Goal: Contribute content: Contribute content

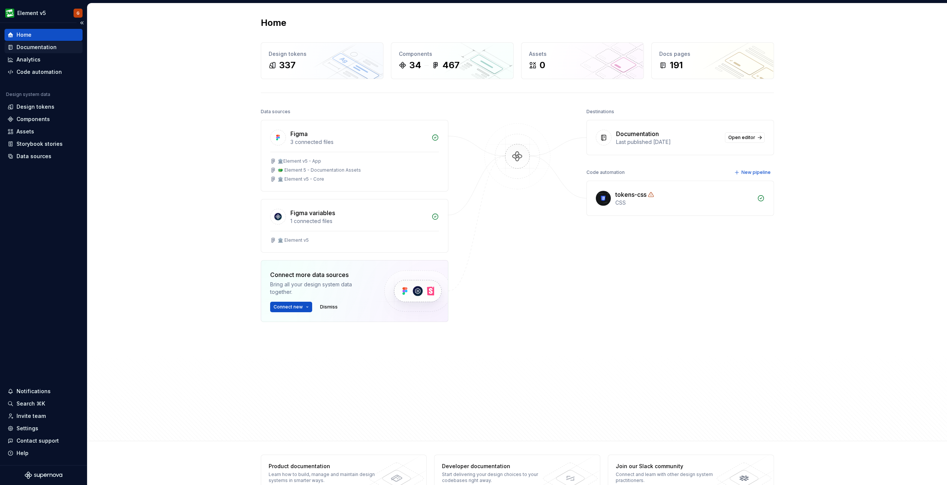
click at [36, 45] on div "Documentation" at bounding box center [37, 48] width 40 height 8
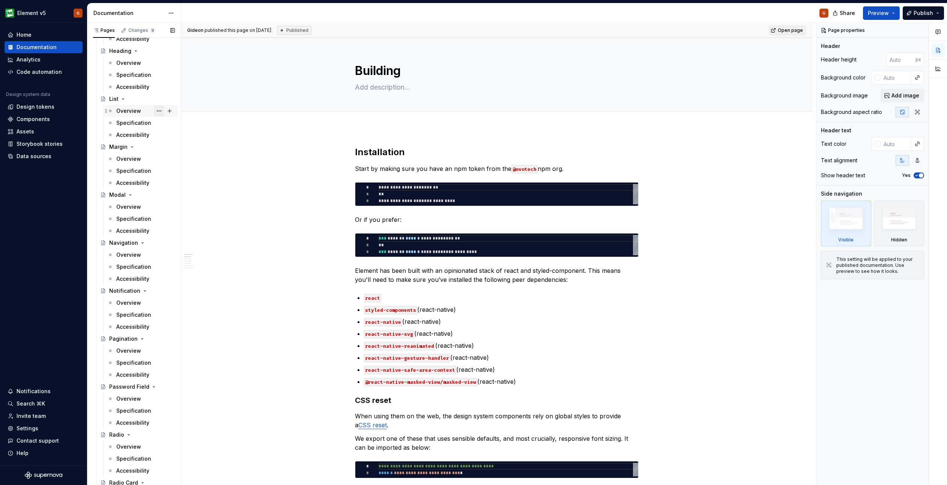
scroll to position [1444, 0]
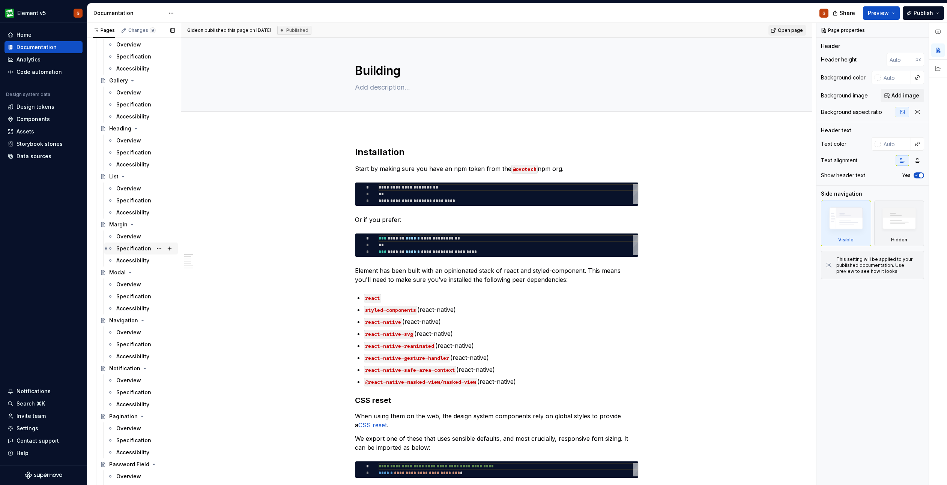
click at [127, 244] on div "Specification" at bounding box center [145, 248] width 59 height 11
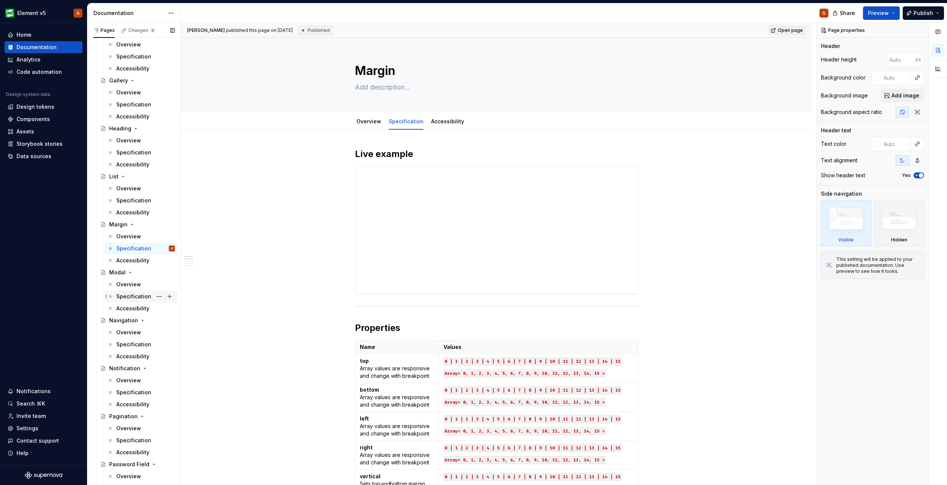
click at [120, 299] on div "Specification" at bounding box center [133, 297] width 35 height 8
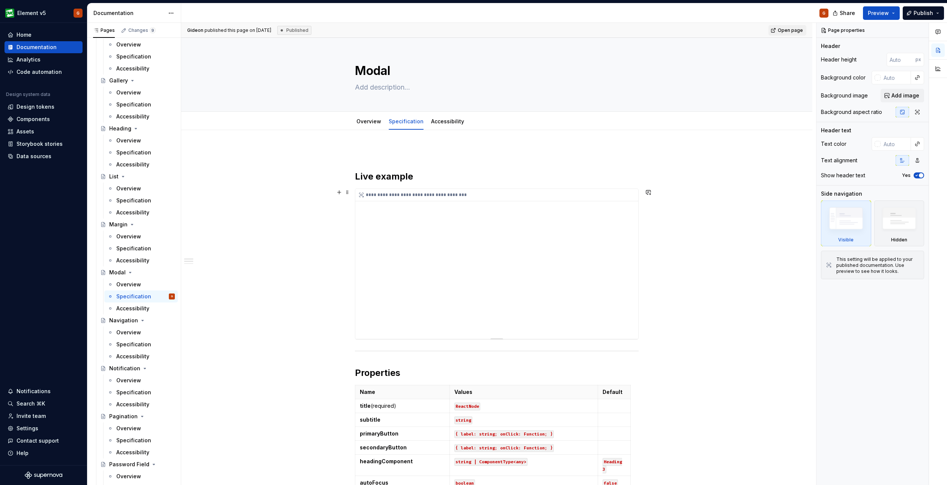
click at [629, 227] on div "**********" at bounding box center [496, 264] width 283 height 150
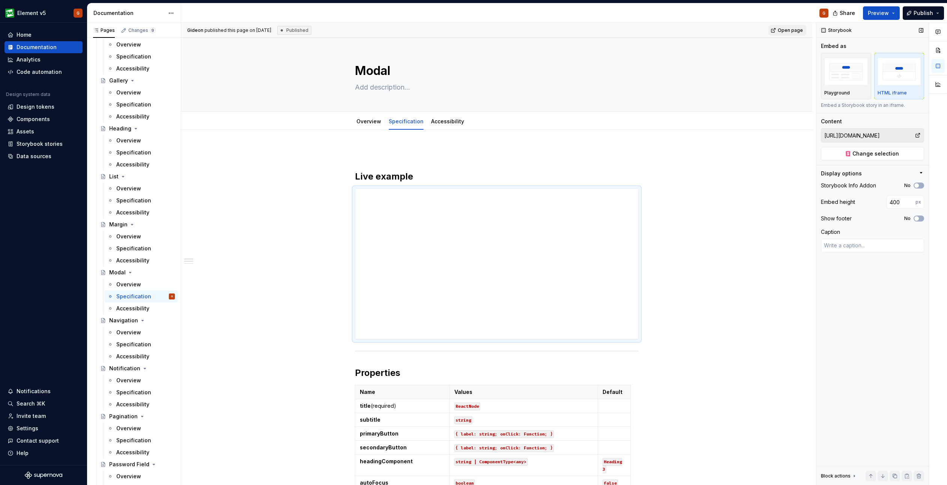
click at [892, 134] on input "[URL][DOMAIN_NAME]" at bounding box center [867, 136] width 93 height 14
click at [863, 151] on span "Change selection" at bounding box center [875, 154] width 47 height 8
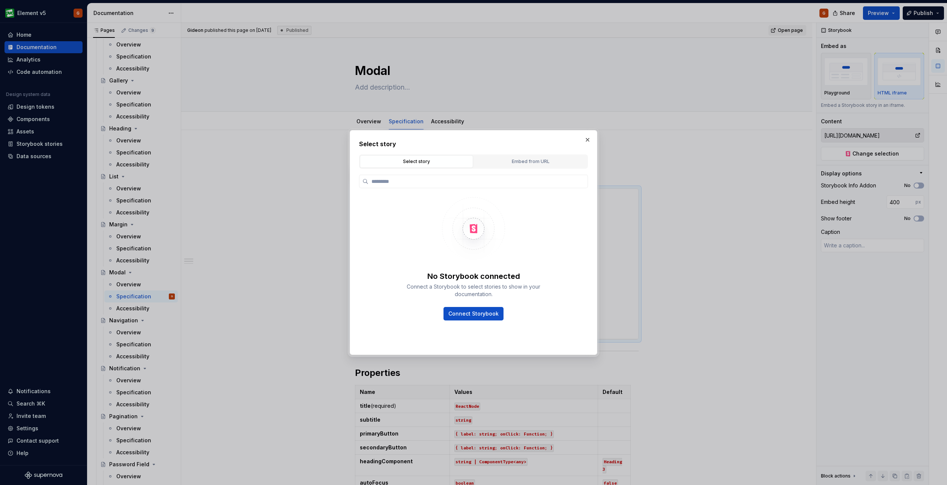
type textarea "*"
click at [500, 159] on div "Embed from URL" at bounding box center [530, 162] width 108 height 8
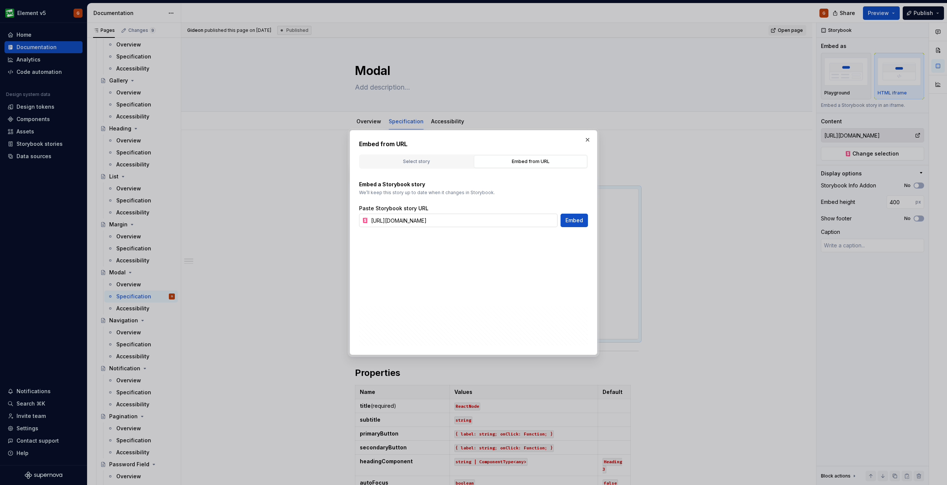
click at [456, 218] on input "[URL][DOMAIN_NAME]" at bounding box center [462, 221] width 189 height 14
paste input "with-buttons"
type input "[URL][DOMAIN_NAME]"
click at [571, 222] on span "Embed" at bounding box center [574, 221] width 18 height 8
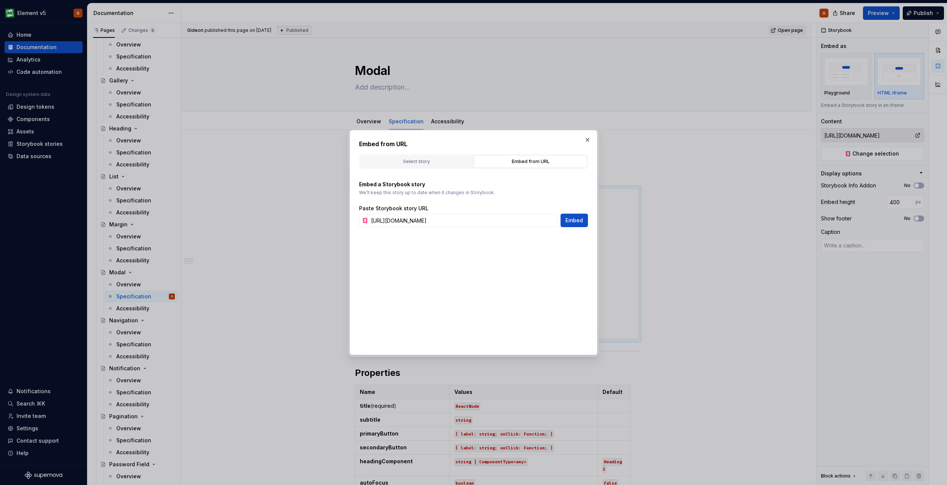
type textarea "*"
type input "[URL][DOMAIN_NAME]"
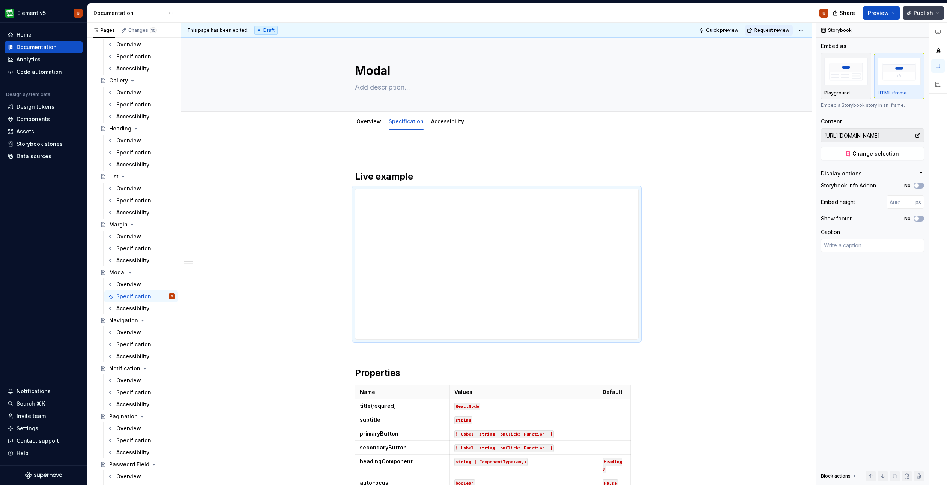
click at [925, 14] on span "Publish" at bounding box center [923, 13] width 20 height 8
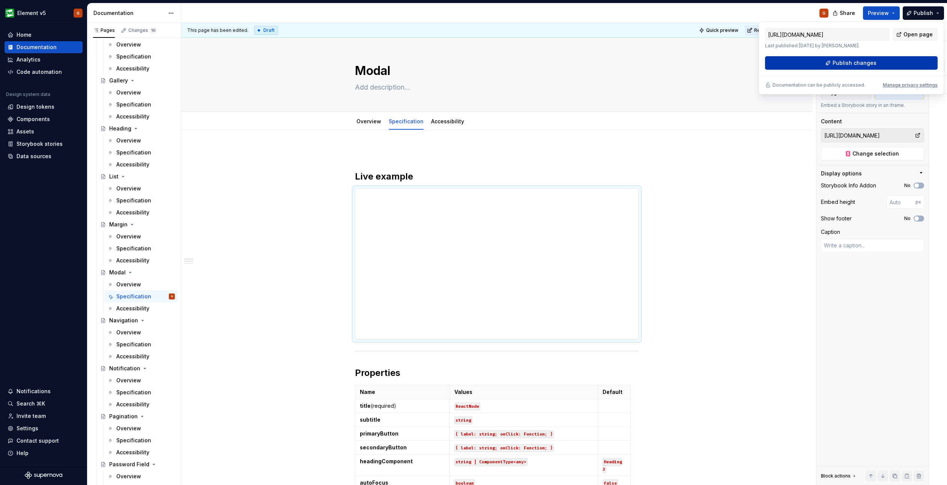
click at [851, 60] on span "Publish changes" at bounding box center [854, 63] width 44 height 8
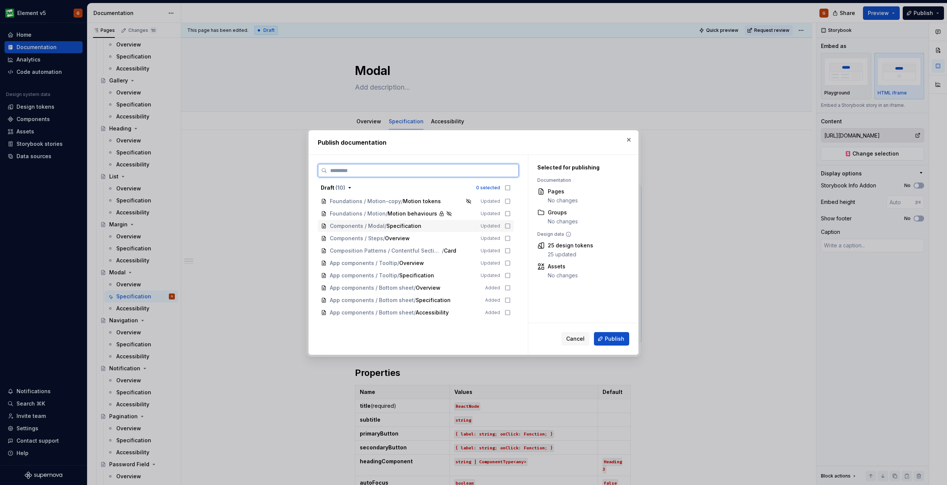
click at [509, 225] on icon at bounding box center [507, 226] width 6 height 6
click at [608, 340] on span "Publish" at bounding box center [615, 339] width 20 height 8
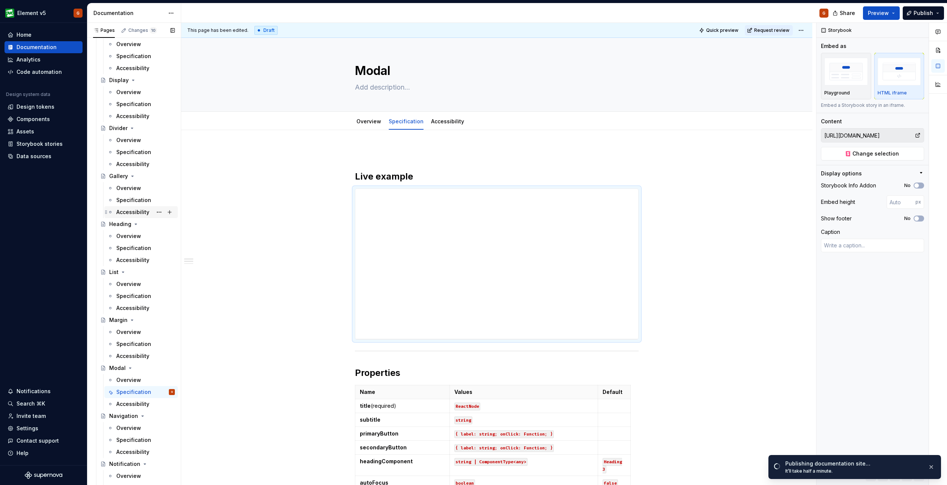
scroll to position [1348, 0]
click at [127, 246] on div "Specification" at bounding box center [133, 249] width 35 height 8
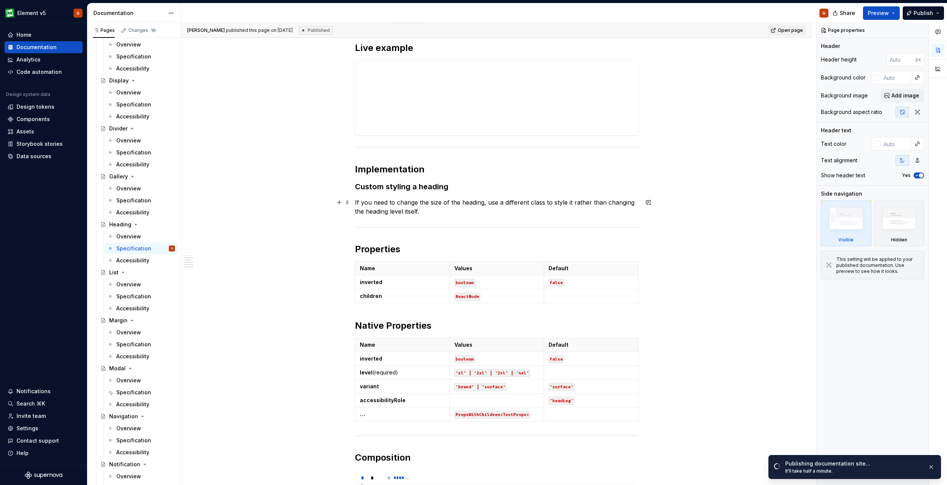
scroll to position [154, 0]
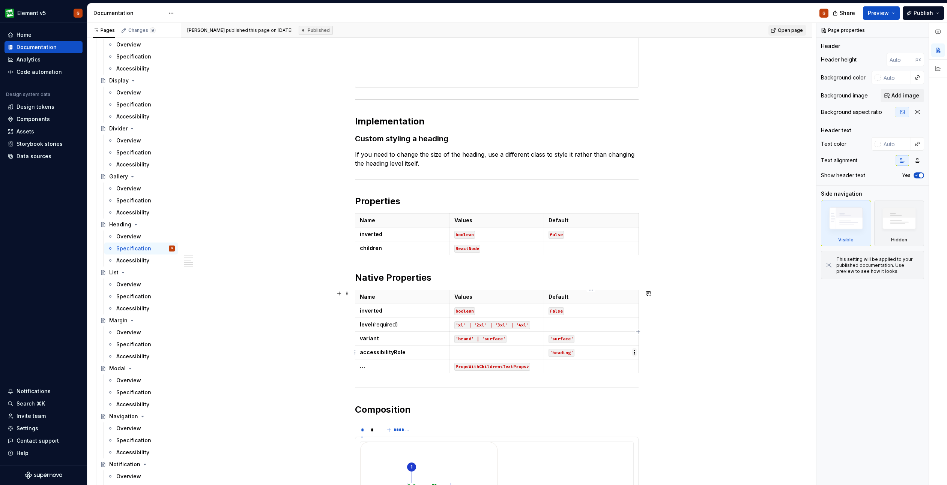
click at [635, 355] on html "Element v5 G Home Documentation Analytics Code automation Design system data De…" at bounding box center [473, 242] width 947 height 485
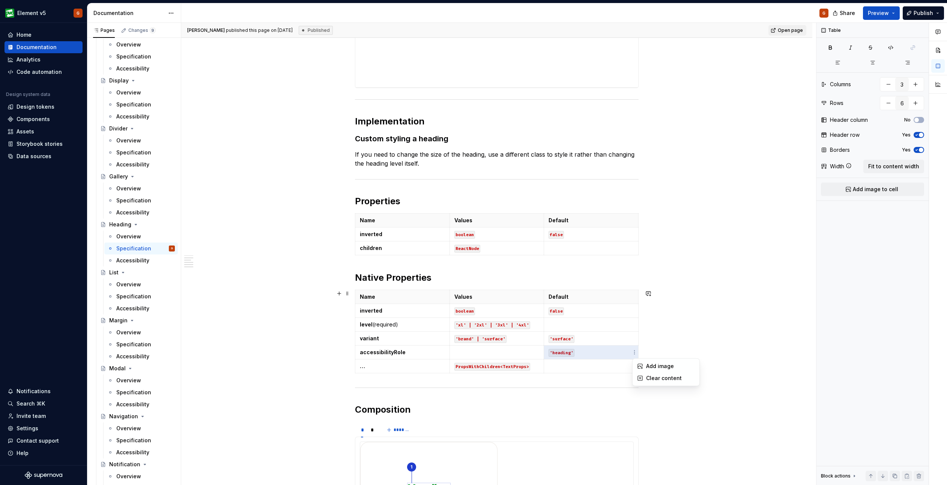
click at [685, 327] on html "Element v5 G Home Documentation Analytics Code automation Design system data De…" at bounding box center [473, 242] width 947 height 485
click at [596, 354] on p "'heading'" at bounding box center [590, 353] width 85 height 8
click at [540, 379] on div "**********" at bounding box center [497, 437] width 284 height 887
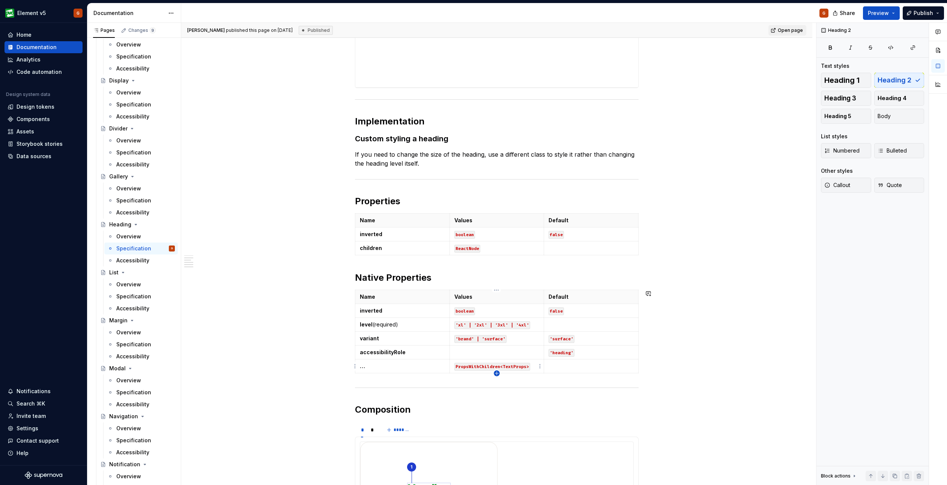
click at [498, 373] on icon "button" at bounding box center [497, 374] width 6 height 6
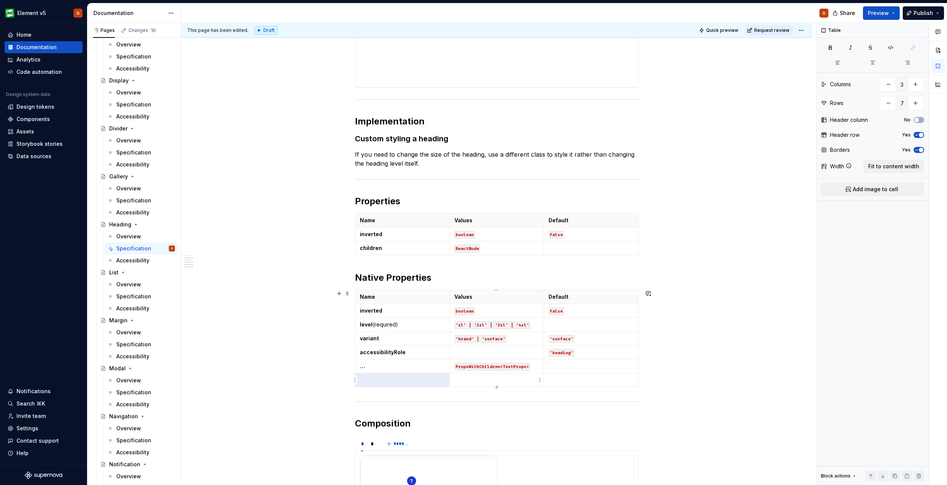
type textarea "*"
click at [359, 358] on html "Element v5 G Home Documentation Analytics Code automation Design system data De…" at bounding box center [473, 242] width 947 height 485
click at [376, 377] on html "Element v5 G Home Documentation Analytics Code automation Design system data De…" at bounding box center [473, 242] width 947 height 485
click at [635, 359] on html "Element v5 G Home Documentation Analytics Code automation Design system data De…" at bounding box center [473, 242] width 947 height 485
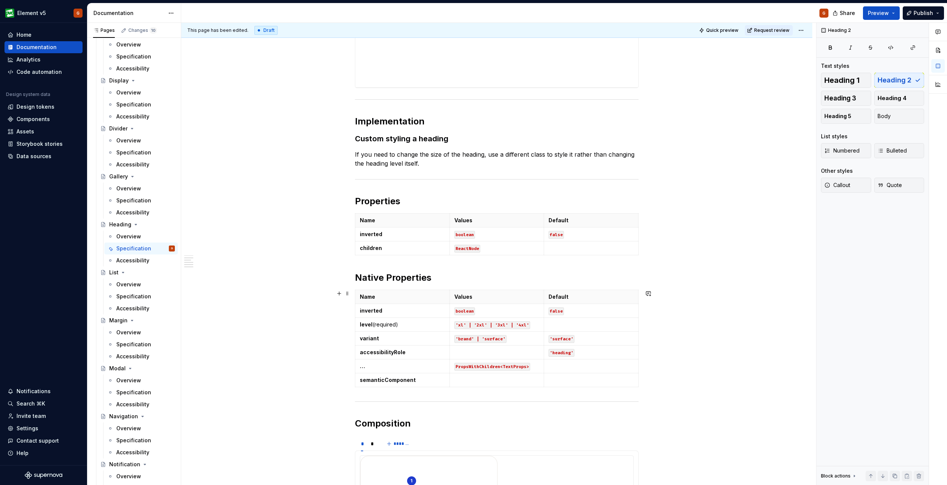
click at [679, 361] on html "Element v5 G Home Documentation Analytics Code automation Design system data De…" at bounding box center [473, 242] width 947 height 485
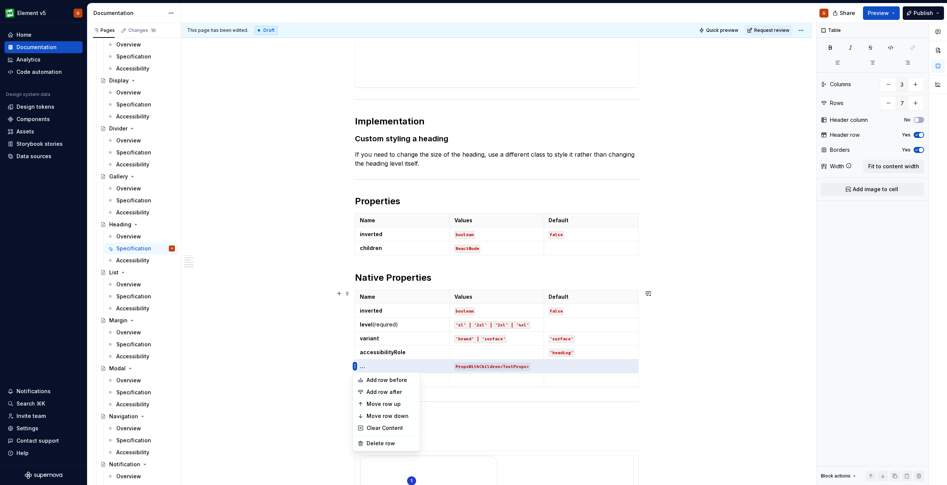
click at [359, 404] on body "Element v5 G Home Documentation Analytics Code automation Design system data De…" at bounding box center [473, 242] width 947 height 485
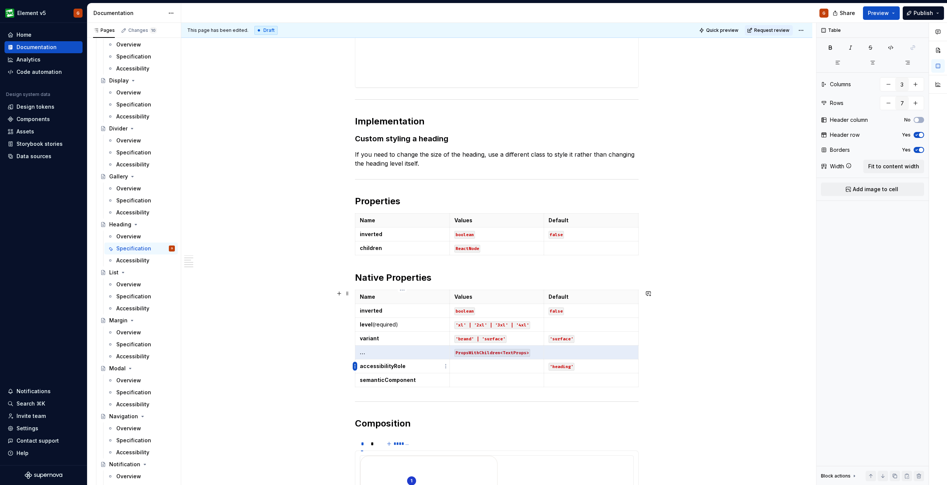
click at [354, 365] on html "Element v5 G Home Documentation Analytics Code automation Design system data De…" at bounding box center [473, 242] width 947 height 485
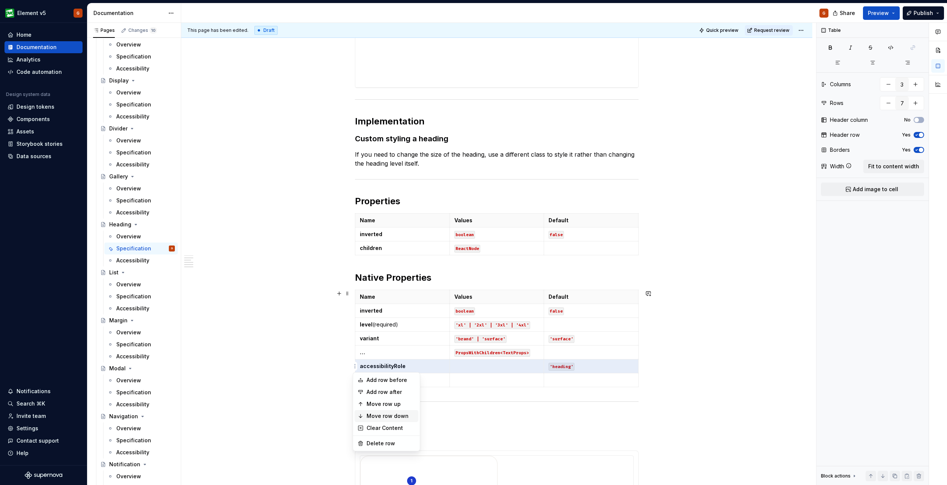
click at [366, 413] on div "Move row down" at bounding box center [386, 416] width 64 height 12
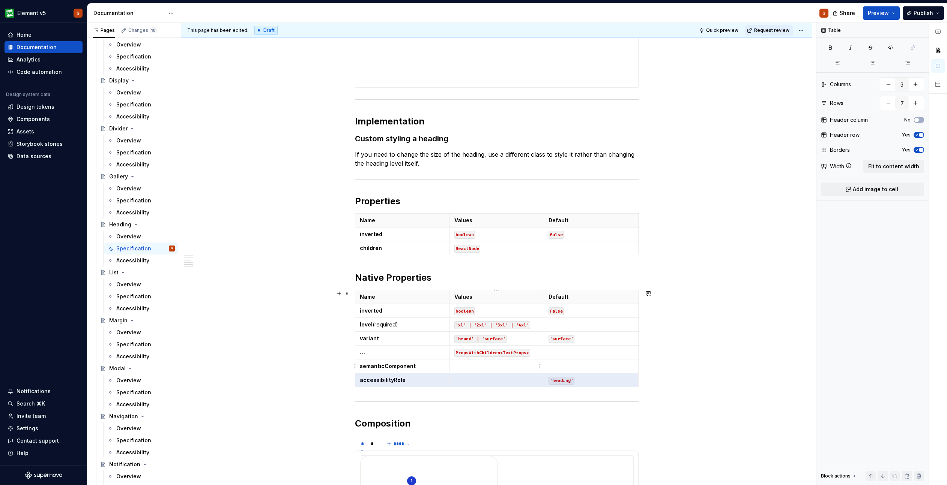
click at [468, 368] on p at bounding box center [496, 367] width 85 height 8
click at [471, 383] on p at bounding box center [496, 381] width 85 height 8
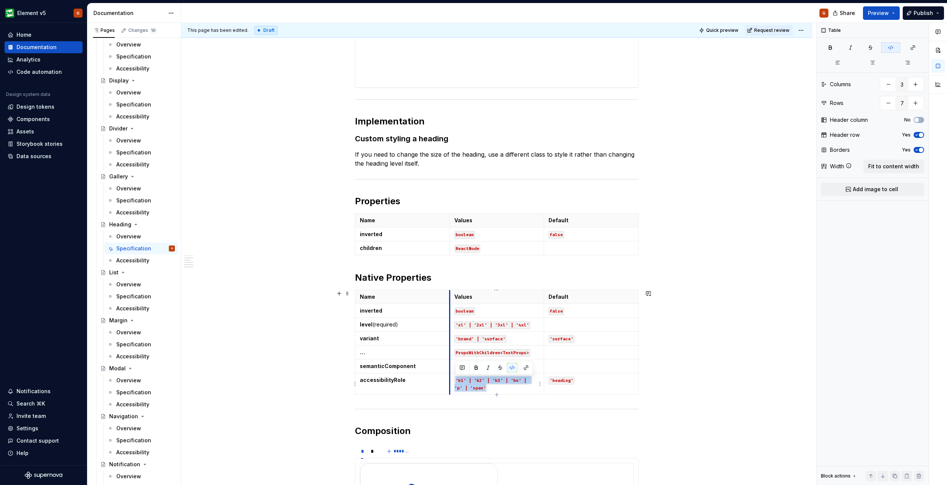
drag, startPoint x: 501, startPoint y: 388, endPoint x: 450, endPoint y: 377, distance: 52.2
click at [450, 377] on td "'h1' | 'h2' | 'h3' | 'h4' | 'p' | 'span'" at bounding box center [496, 384] width 95 height 21
click at [473, 367] on p at bounding box center [496, 367] width 85 height 8
click at [592, 371] on td at bounding box center [591, 370] width 95 height 21
type textarea "*"
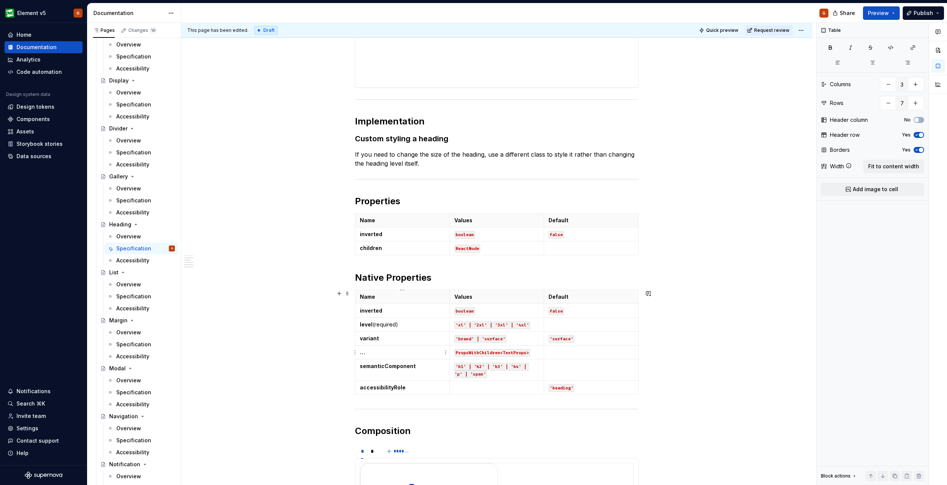
click at [354, 353] on html "Element v5 G Home Documentation Analytics Code automation Design system data De…" at bounding box center [473, 242] width 947 height 485
click at [371, 403] on div "Move row down" at bounding box center [390, 403] width 49 height 8
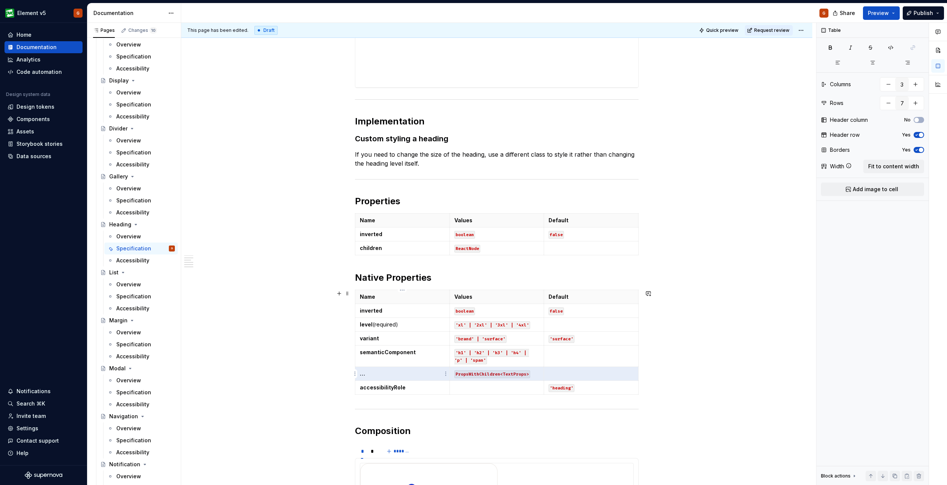
click at [355, 374] on html "Element v5 G Home Documentation Analytics Code automation Design system data De…" at bounding box center [473, 242] width 947 height 485
click at [385, 420] on div "Move row down" at bounding box center [390, 424] width 49 height 8
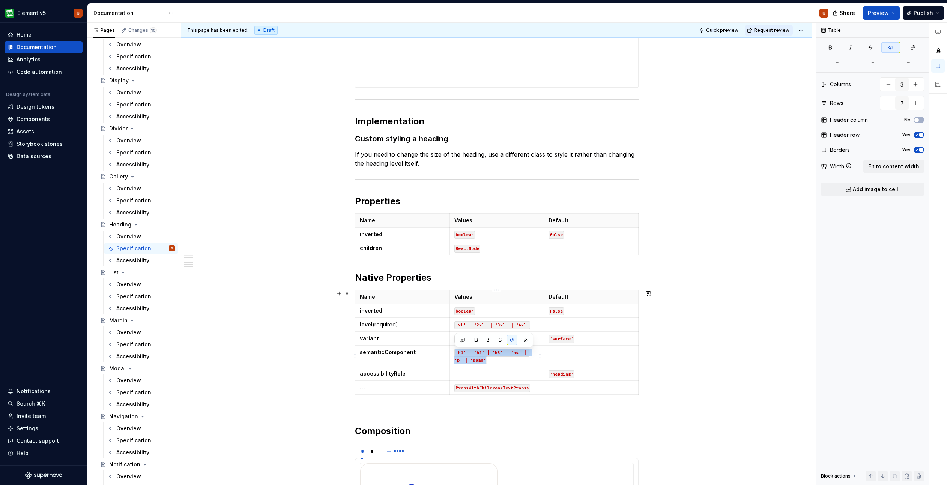
drag, startPoint x: 487, startPoint y: 361, endPoint x: 452, endPoint y: 351, distance: 36.3
click at [452, 351] on td "'h1' | 'h2' | 'h3' | 'h4' | 'p' | 'span'" at bounding box center [496, 356] width 95 height 21
click at [496, 254] on icon "button" at bounding box center [496, 255] width 3 height 3
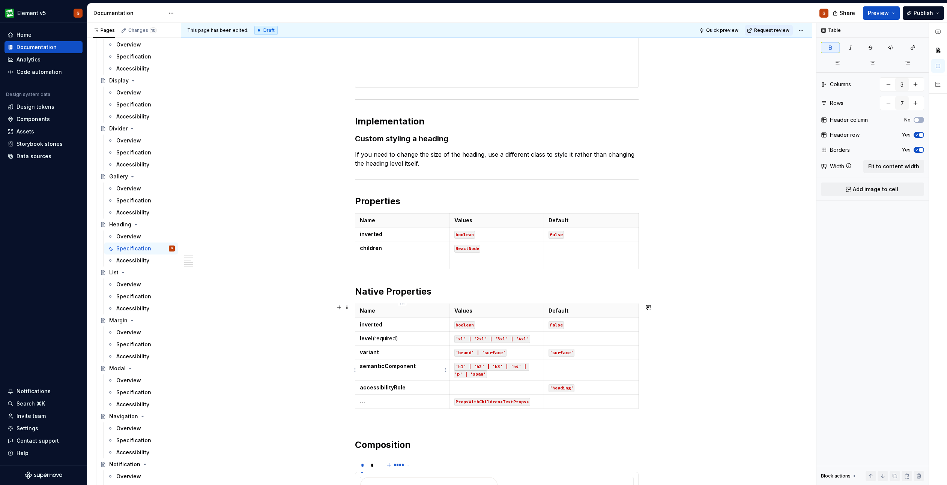
click at [430, 368] on p "semanticComponent" at bounding box center [402, 367] width 85 height 8
click at [431, 367] on p "semanticComponent" at bounding box center [402, 367] width 85 height 8
click at [398, 257] on td at bounding box center [402, 262] width 95 height 14
click at [485, 377] on p "'h1' | 'h2' | 'h3' | 'h4' | 'p' | 'span'" at bounding box center [496, 370] width 85 height 15
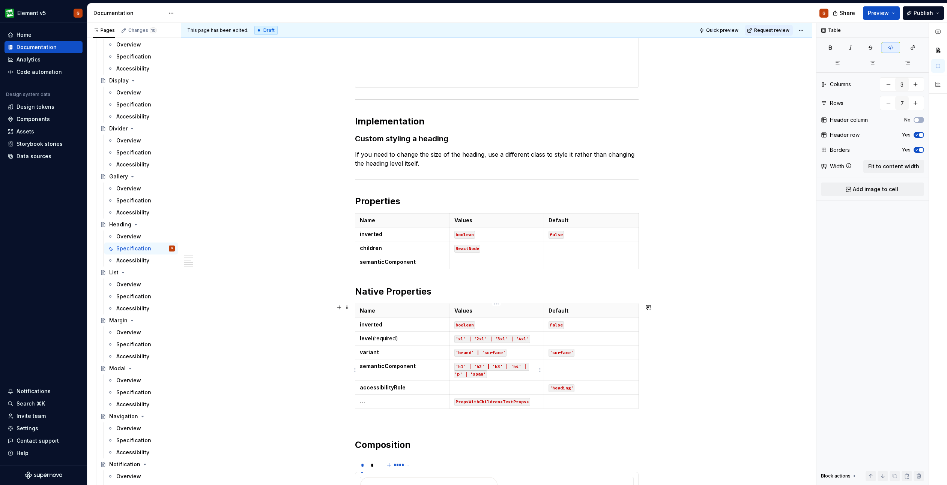
click at [485, 376] on p "'h1' | 'h2' | 'h3' | 'h4' | 'p' | 'span'" at bounding box center [496, 370] width 85 height 15
click at [478, 262] on p at bounding box center [496, 262] width 85 height 8
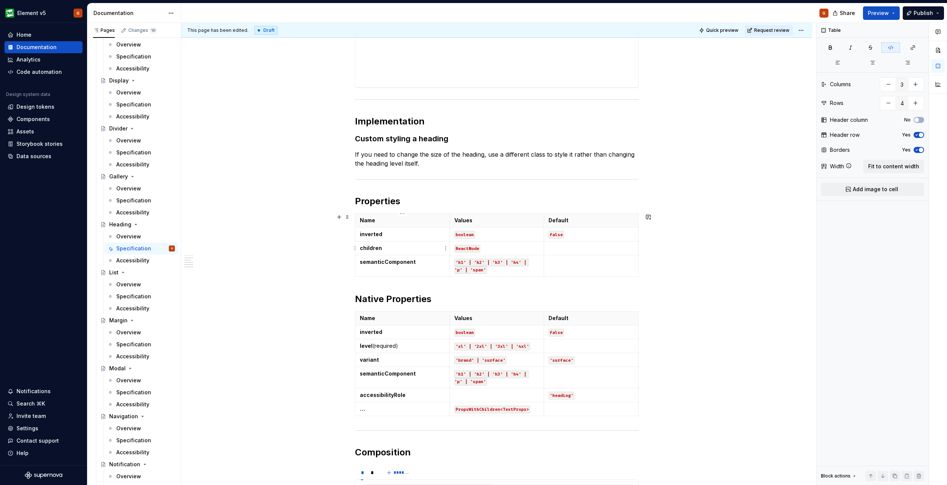
click at [356, 248] on html "Element v5 G Home Documentation Analytics Code automation Design system data De…" at bounding box center [473, 242] width 947 height 485
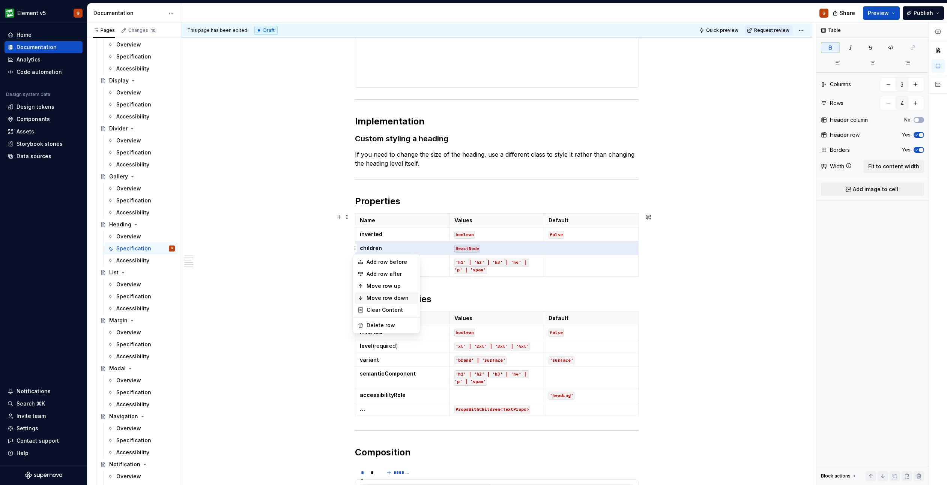
click at [377, 297] on div "Move row down" at bounding box center [390, 298] width 49 height 8
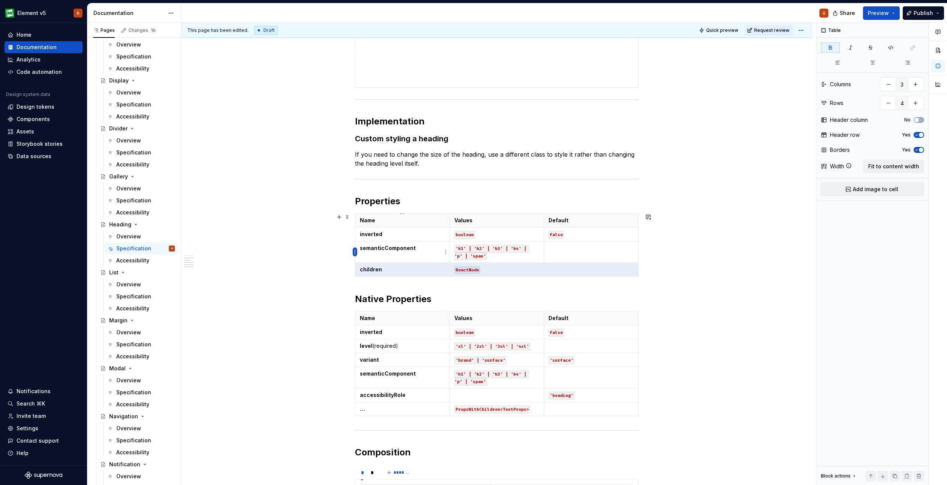
click at [354, 250] on html "Element v5 G Home Documentation Analytics Code automation Design system data De…" at bounding box center [473, 242] width 947 height 485
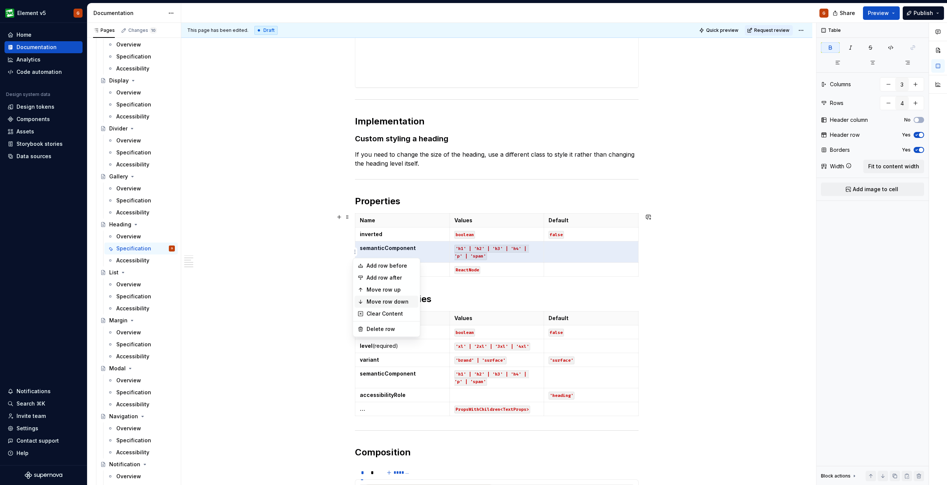
drag, startPoint x: 376, startPoint y: 300, endPoint x: 376, endPoint y: 289, distance: 10.9
click at [376, 300] on div "Move row down" at bounding box center [390, 302] width 49 height 8
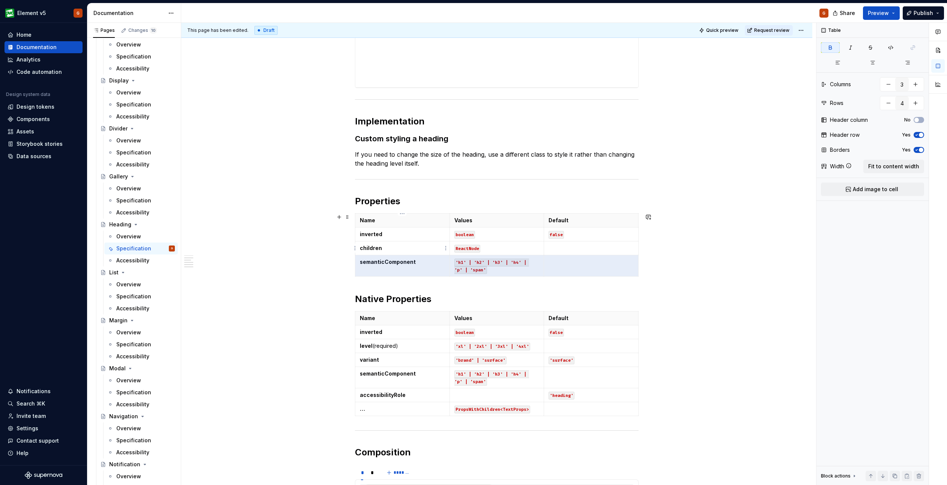
click at [356, 247] on html "Element v5 G Home Documentation Analytics Code automation Design system data De…" at bounding box center [473, 242] width 947 height 485
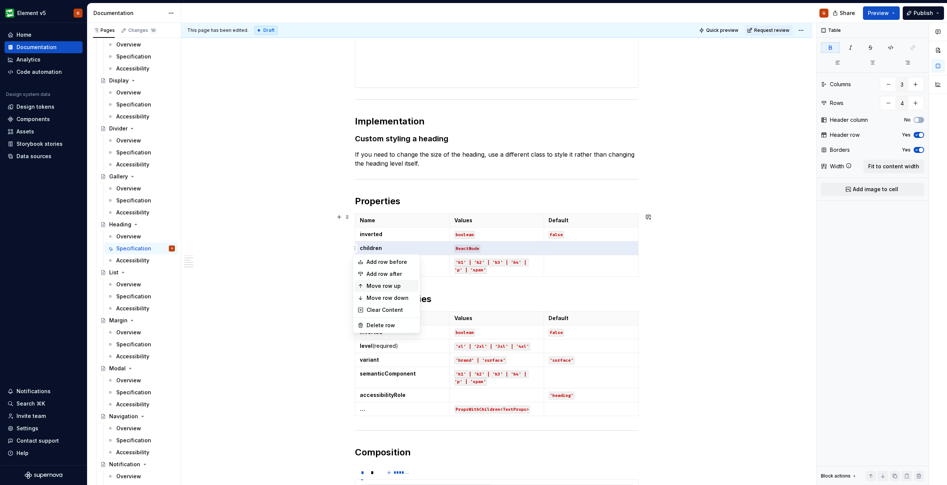
click at [369, 288] on div "Move row up" at bounding box center [390, 286] width 49 height 8
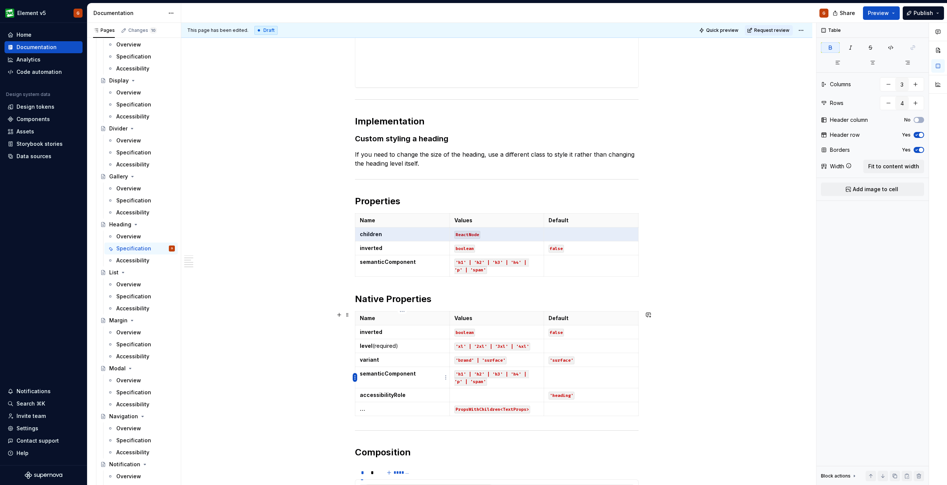
click at [355, 377] on html "Element v5 G Home Documentation Analytics Code automation Design system data De…" at bounding box center [473, 242] width 947 height 485
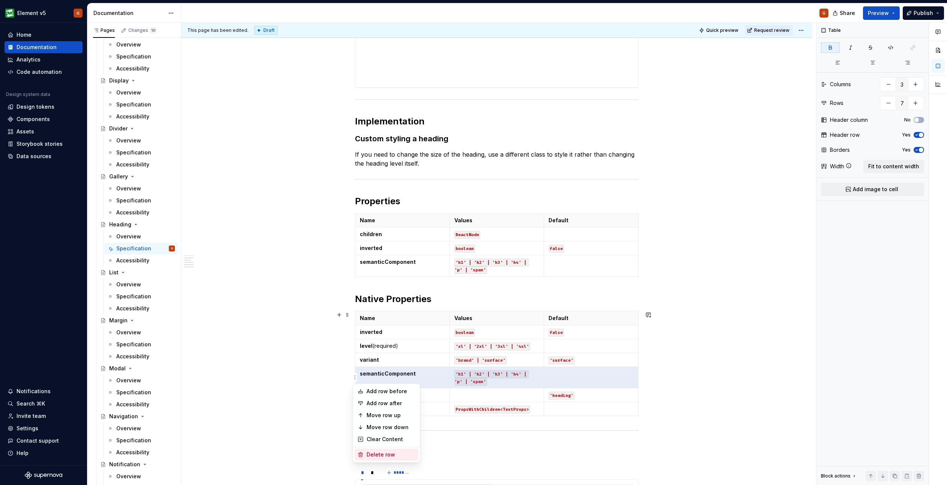
drag, startPoint x: 377, startPoint y: 454, endPoint x: 435, endPoint y: 447, distance: 57.8
click at [377, 454] on div "Delete row" at bounding box center [390, 455] width 49 height 8
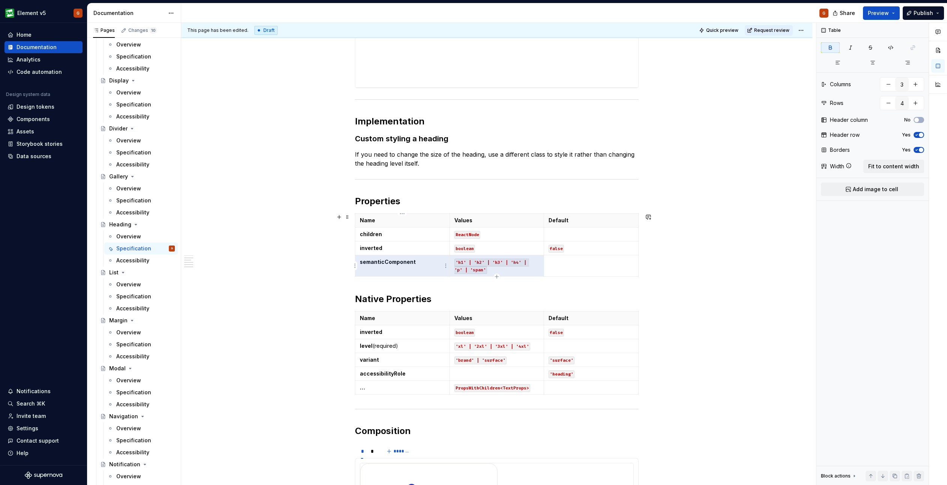
drag, startPoint x: 483, startPoint y: 270, endPoint x: 445, endPoint y: 260, distance: 39.3
click at [445, 260] on tr "semanticComponent 'h1' | 'h2' | 'h3' | 'h4' | 'p' | 'span'" at bounding box center [496, 265] width 283 height 21
click at [508, 269] on p "'h1' | 'h2' | 'h3' | 'h4' | 'p' | 'span'" at bounding box center [496, 265] width 85 height 15
click at [508, 268] on p "'h1' | 'h2' | 'h3' | 'h4' | 'p' | 'span'" at bounding box center [496, 265] width 85 height 15
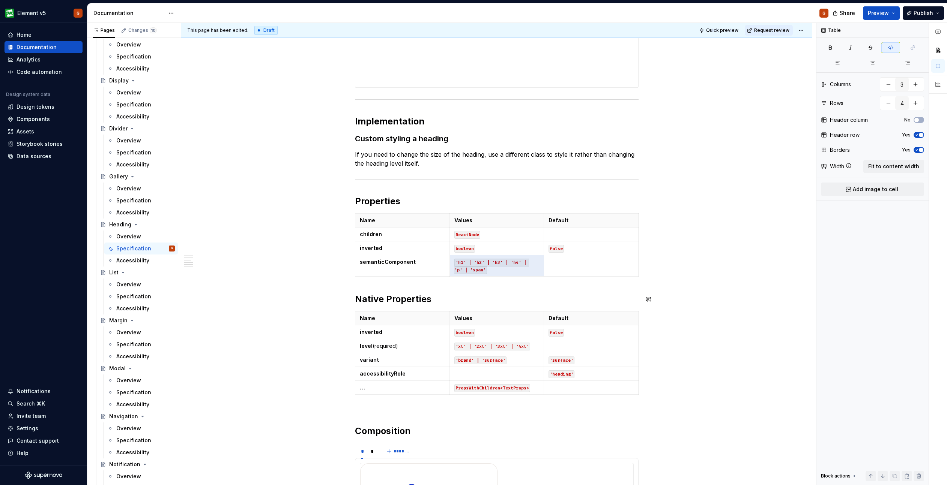
type input "6"
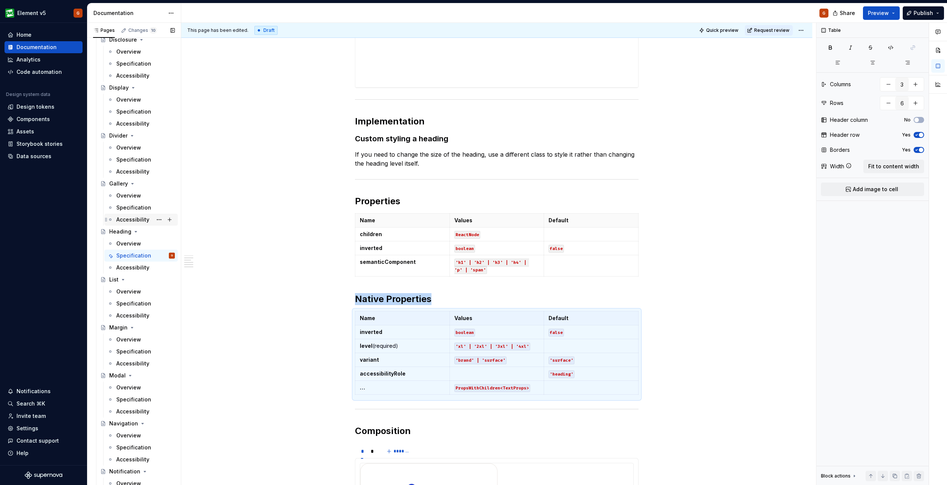
scroll to position [1330, 0]
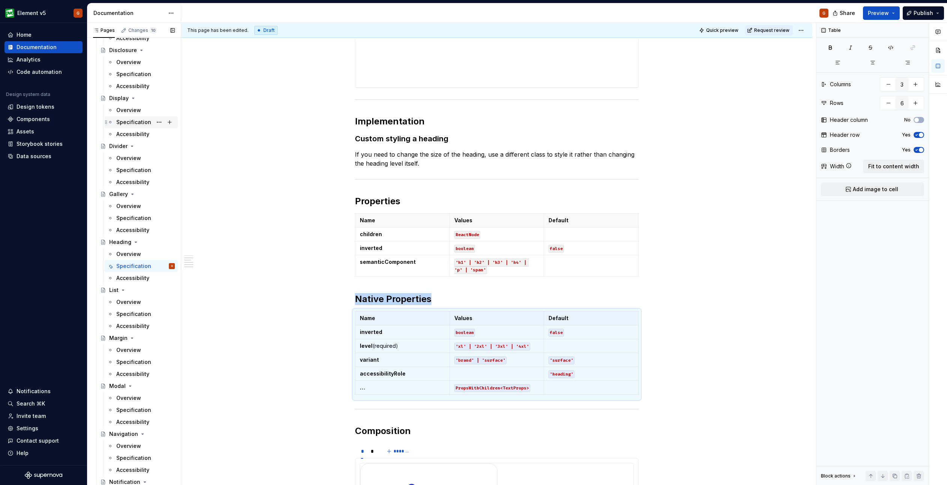
click at [129, 120] on div "Specification" at bounding box center [133, 123] width 35 height 8
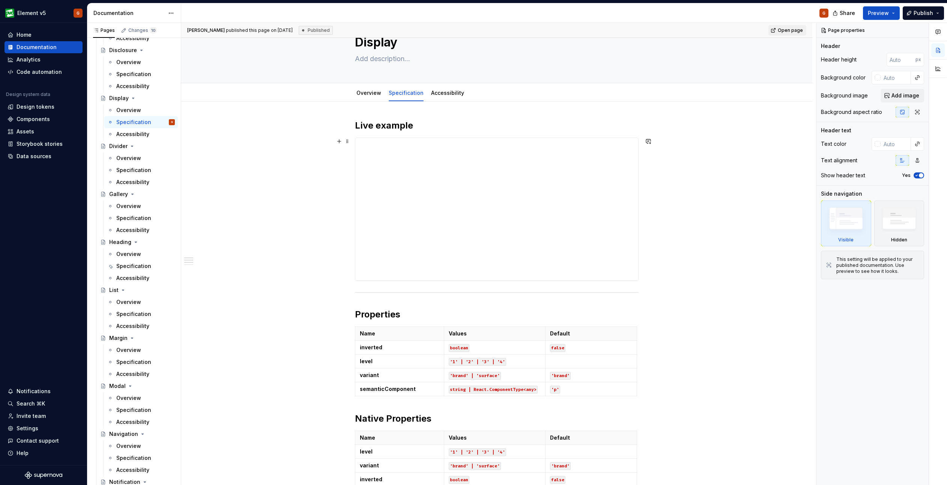
scroll to position [75, 0]
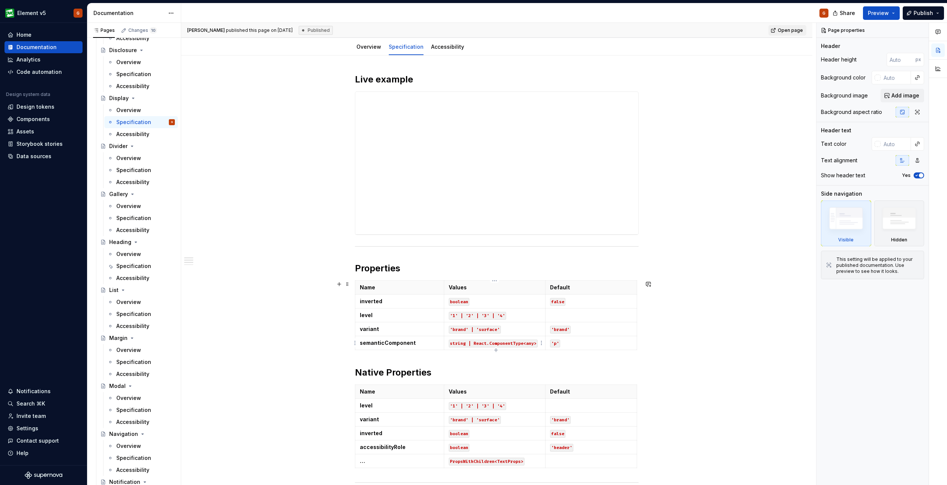
click at [521, 343] on code "string | React.ComponentType<any>" at bounding box center [493, 344] width 89 height 8
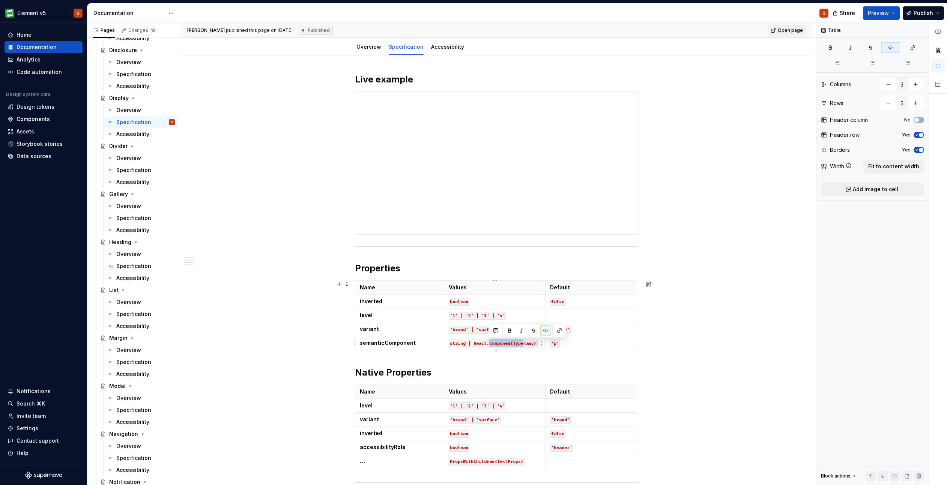
click at [521, 343] on code "string | React.ComponentType<any>" at bounding box center [493, 344] width 89 height 8
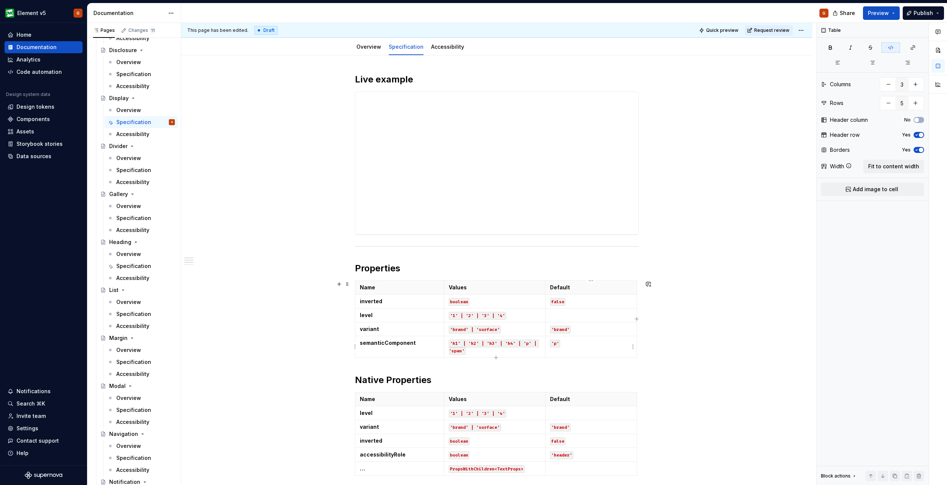
click at [555, 344] on code "'p'" at bounding box center [555, 344] width 10 height 8
click at [920, 10] on span "Publish" at bounding box center [923, 13] width 20 height 8
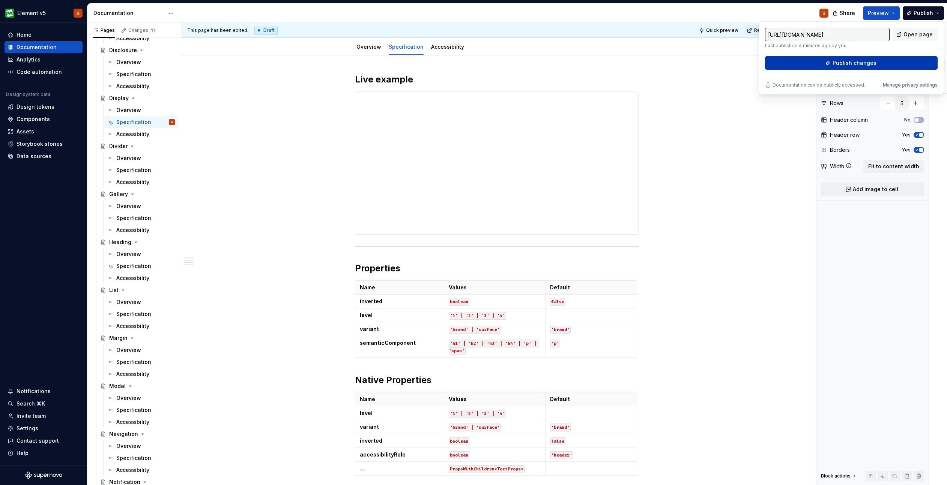
click at [860, 64] on span "Publish changes" at bounding box center [854, 63] width 44 height 8
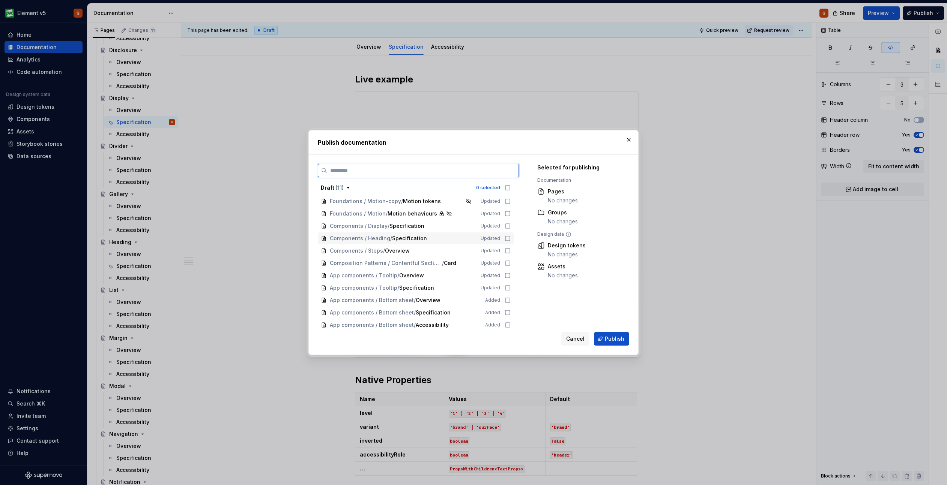
click at [507, 238] on icon at bounding box center [507, 239] width 6 height 6
click at [608, 337] on span "Publish" at bounding box center [615, 339] width 20 height 8
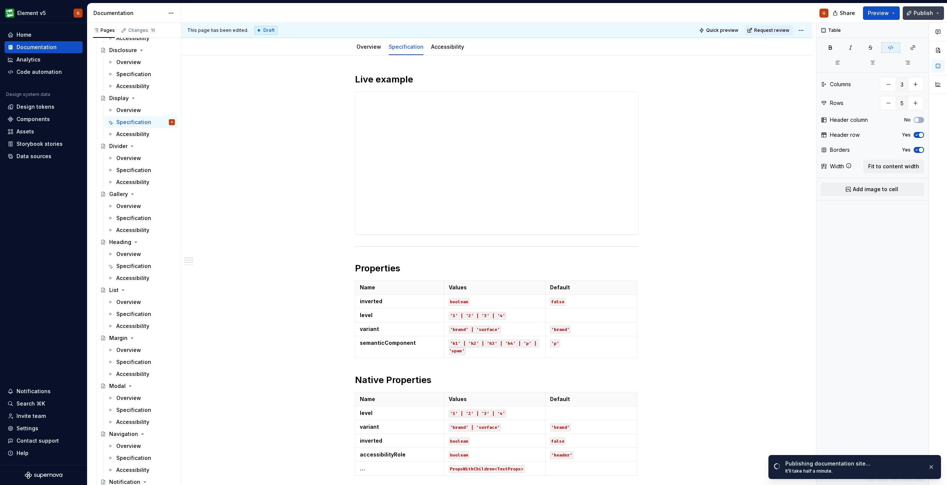
click at [925, 13] on span "Publish" at bounding box center [923, 13] width 20 height 8
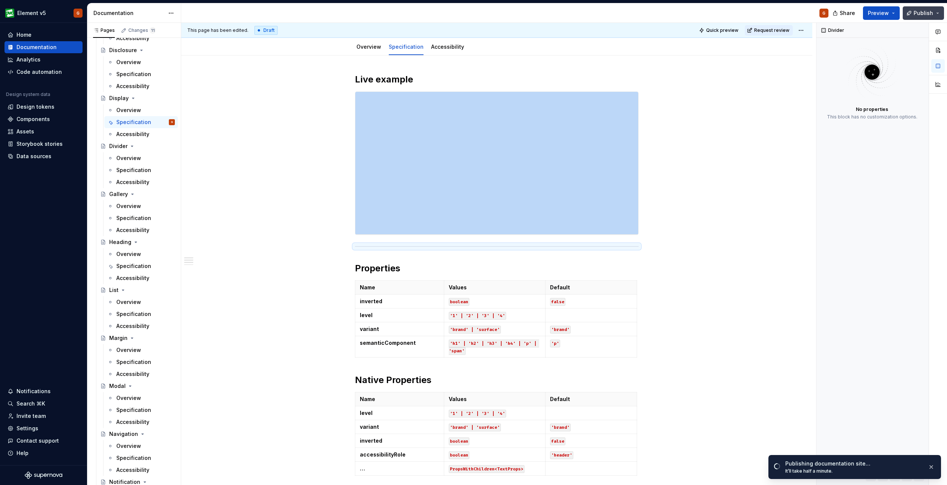
click at [928, 11] on span "Publish" at bounding box center [923, 13] width 20 height 8
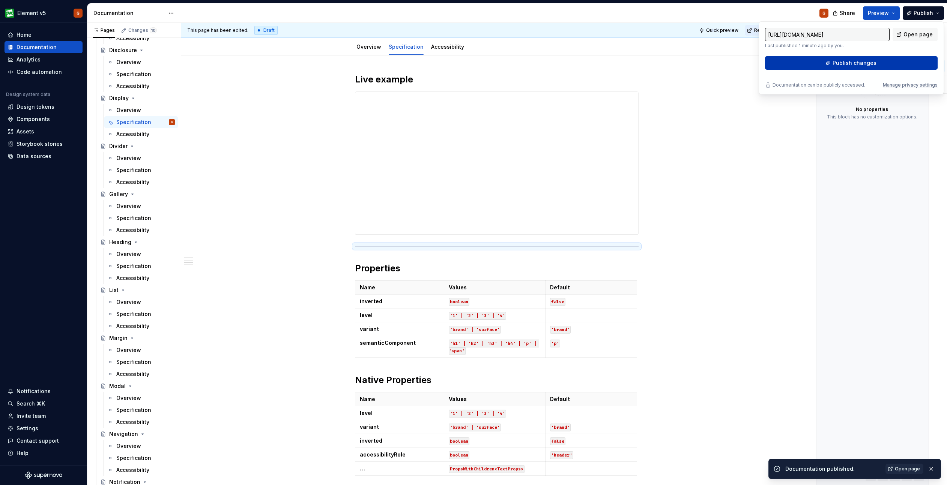
click at [886, 62] on button "Publish changes" at bounding box center [851, 63] width 173 height 14
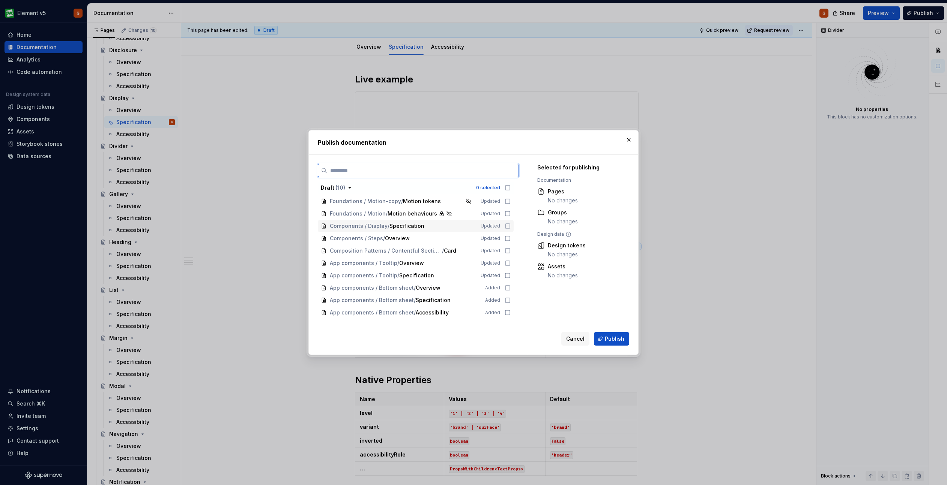
click at [505, 225] on icon at bounding box center [507, 226] width 5 height 5
click at [611, 342] on span "Publish" at bounding box center [615, 339] width 20 height 8
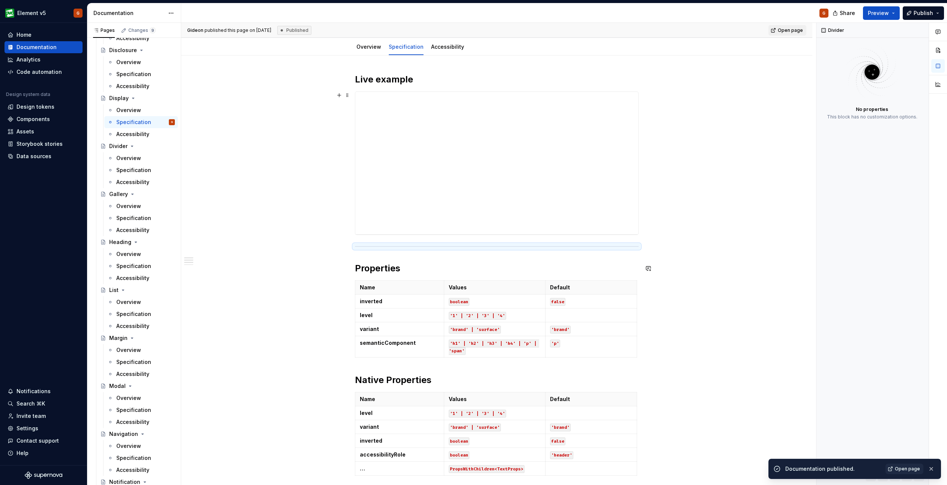
type textarea "*"
